Goal: Navigation & Orientation: Find specific page/section

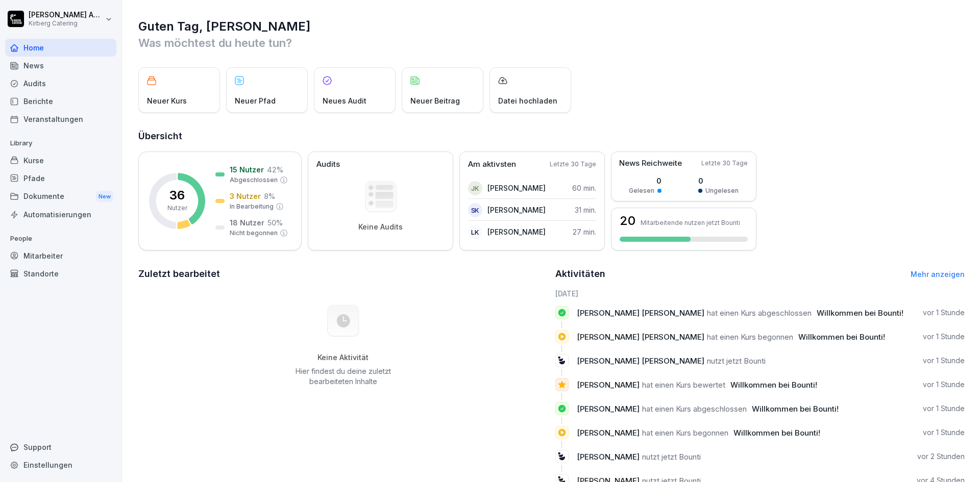
click at [58, 253] on div "Mitarbeiter" at bounding box center [60, 256] width 111 height 18
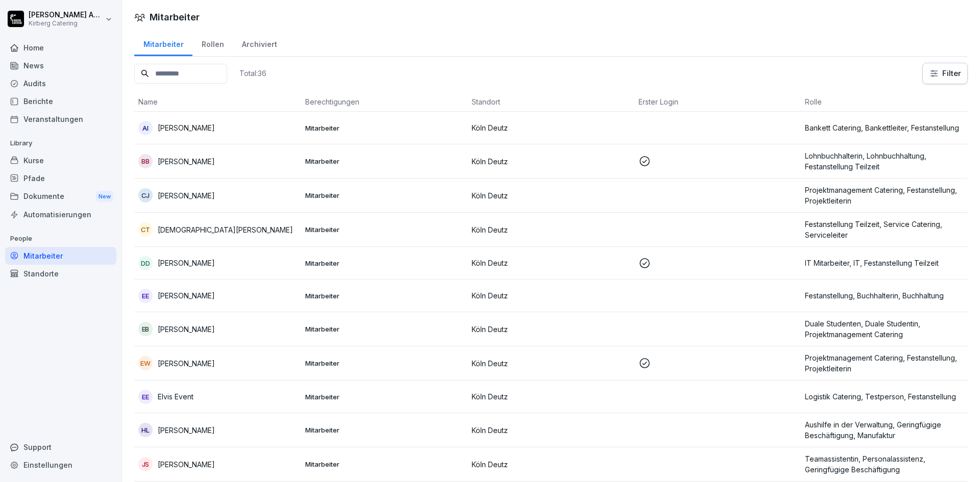
click at [62, 368] on div "Home News Audits Berichte Veranstaltungen Library Kurse Pfade Dokumente New Aut…" at bounding box center [60, 255] width 111 height 444
click at [37, 276] on div "Standorte" at bounding box center [60, 274] width 111 height 18
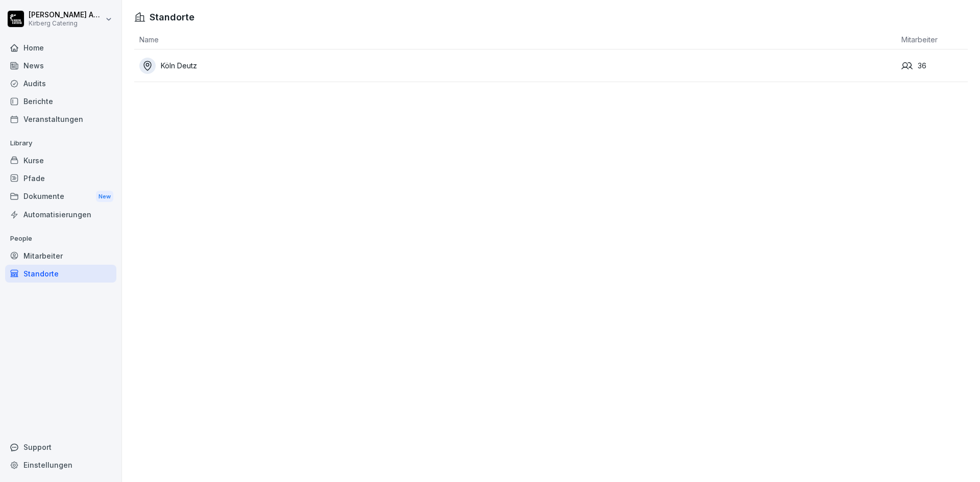
click at [32, 41] on div "Home" at bounding box center [60, 48] width 111 height 18
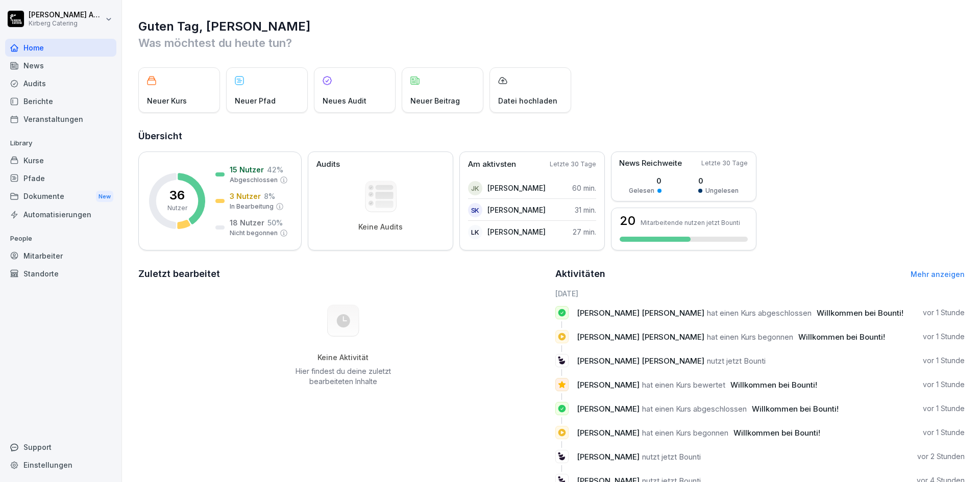
click at [475, 327] on div "Keine Aktivität Hier findest du deine zuletzt bearbeiteten Inhalte" at bounding box center [343, 345] width 410 height 115
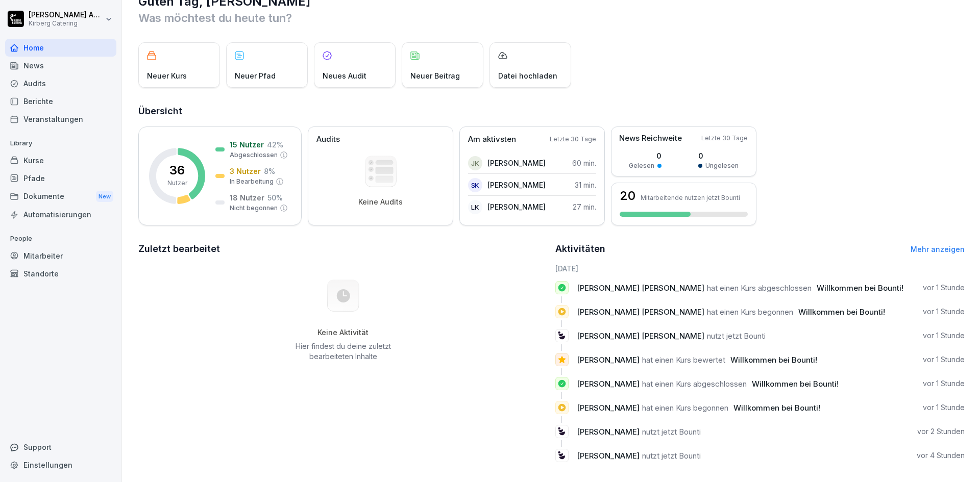
scroll to position [39, 0]
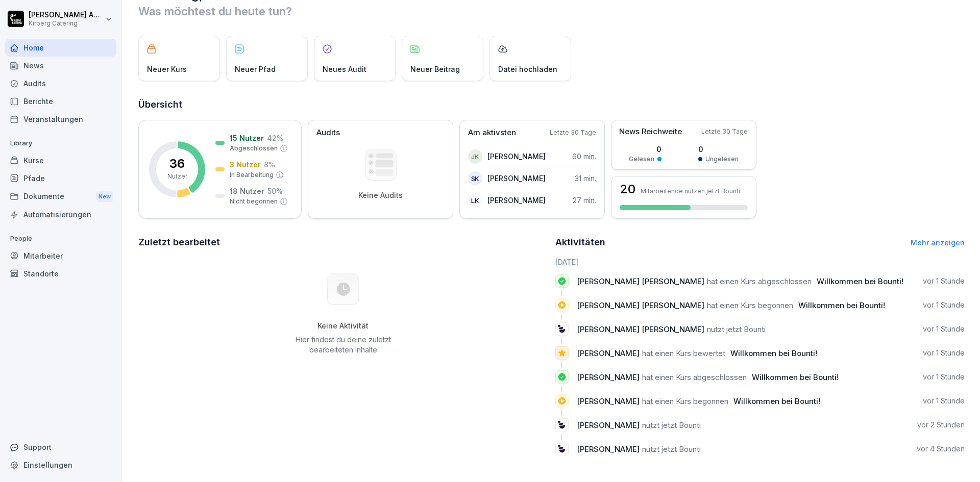
click at [464, 361] on div "Keine Aktivität Hier findest du deine zuletzt bearbeiteten Inhalte" at bounding box center [343, 314] width 410 height 115
click at [249, 283] on div "Keine Aktivität Hier findest du deine zuletzt bearbeiteten Inhalte" at bounding box center [343, 314] width 410 height 115
click at [818, 54] on div "Neuer Kurs Neuer Pfad Neues Audit Neuer Beitrag Datei hochladen" at bounding box center [551, 58] width 826 height 45
click at [28, 158] on div "Kurse" at bounding box center [60, 161] width 111 height 18
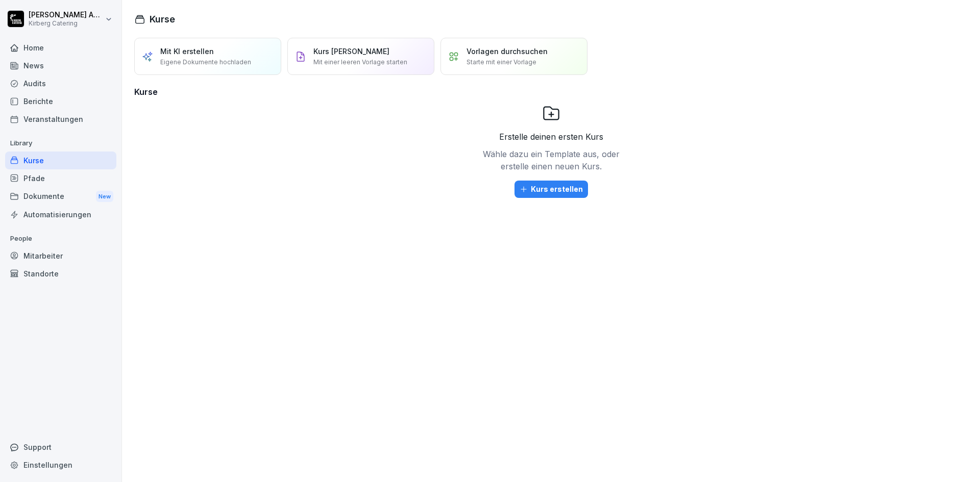
click at [367, 336] on div "Mit KI erstellen Eigene Dokumente hochladen Kurs manuell erstellen Mit einer le…" at bounding box center [551, 257] width 858 height 450
click at [49, 44] on div "Home" at bounding box center [60, 48] width 111 height 18
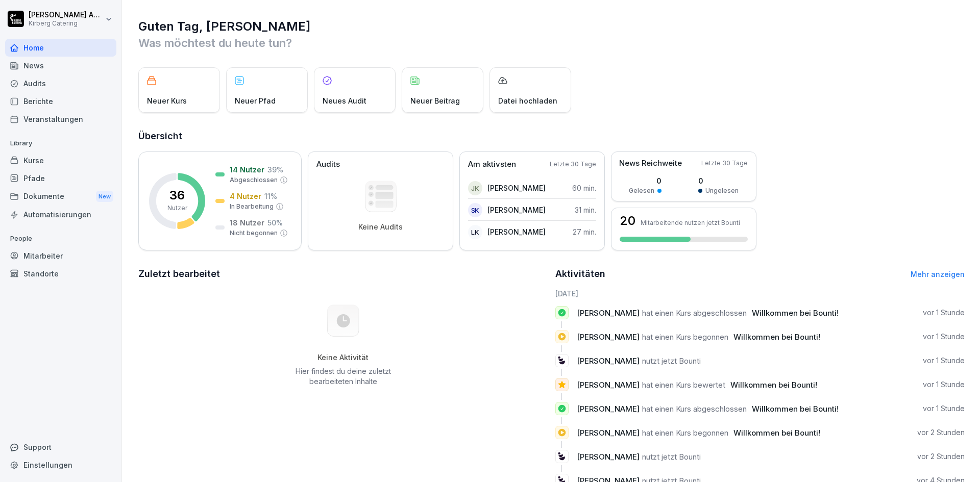
click at [62, 49] on div "Home" at bounding box center [60, 48] width 111 height 18
click at [356, 18] on div "Guten Tag, Sabine Elke Was möchtest du heute tun? Neuer Kurs Neuer Pfad Neues A…" at bounding box center [551, 257] width 858 height 514
